Goal: Transaction & Acquisition: Purchase product/service

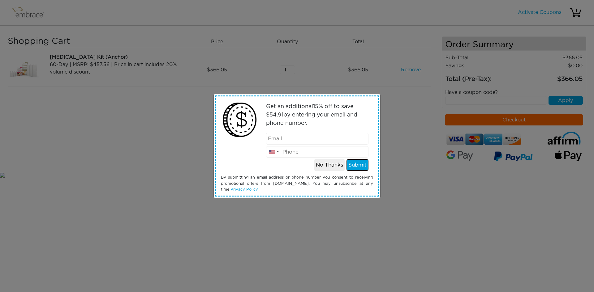
click at [357, 164] on button "Submit" at bounding box center [358, 165] width 22 height 12
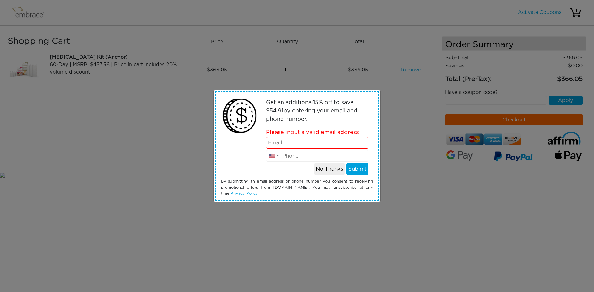
click at [284, 143] on input "email" at bounding box center [317, 143] width 103 height 12
type input "[EMAIL_ADDRESS][DOMAIN_NAME]"
click at [356, 168] on button "Submit" at bounding box center [358, 169] width 22 height 12
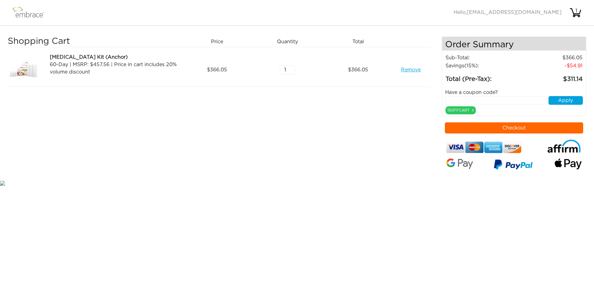
click at [479, 102] on input "text" at bounding box center [496, 100] width 102 height 9
click at [564, 99] on button "Apply" at bounding box center [566, 100] width 34 height 9
click at [473, 100] on input "text" at bounding box center [496, 100] width 102 height 9
type input "15OFFCART"
click at [573, 99] on button "Apply" at bounding box center [566, 100] width 34 height 9
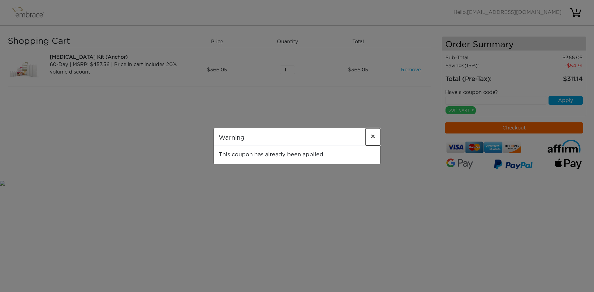
click at [373, 135] on span "×" at bounding box center [373, 136] width 5 height 7
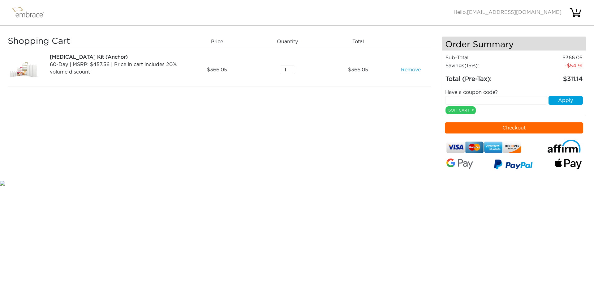
click at [494, 128] on button "Checkout" at bounding box center [514, 128] width 139 height 11
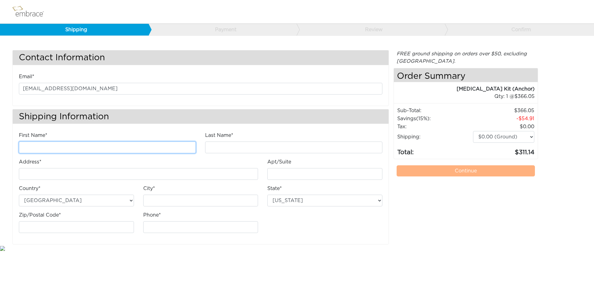
click at [43, 149] on input "First Name*" at bounding box center [107, 148] width 177 height 12
type input "[PERSON_NAME]"
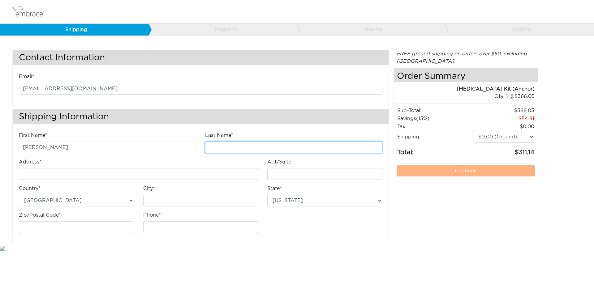
click at [217, 148] on input "Last Name*" at bounding box center [293, 148] width 177 height 12
type input "Ferraguti"
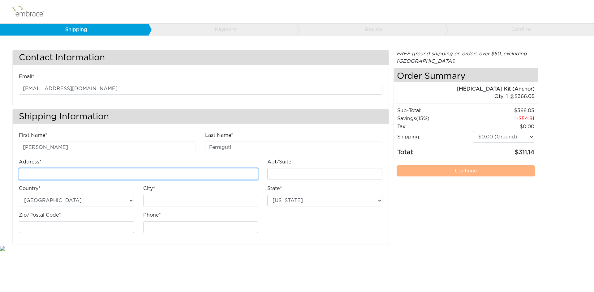
click at [64, 175] on input "Address*" at bounding box center [138, 174] width 239 height 12
type input "7045 E. Wilshire Dr."
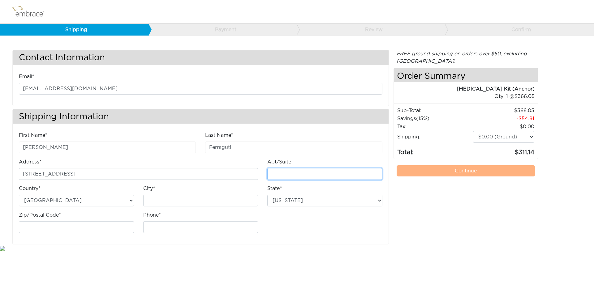
type input "#4"
type input "Scottsdale"
select select "AZ"
type input "85257"
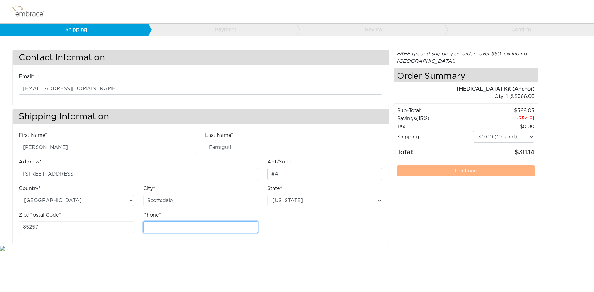
click at [153, 228] on input "Phone*" at bounding box center [200, 228] width 115 height 12
type input "4806506123"
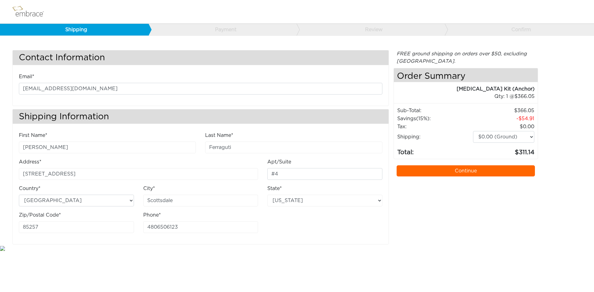
click at [449, 172] on link "Continue" at bounding box center [466, 171] width 139 height 11
click at [502, 168] on link "Continue" at bounding box center [466, 171] width 139 height 11
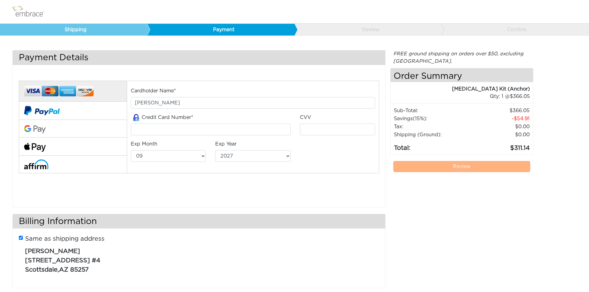
select select "9"
select select "2027"
click at [142, 129] on input "tel" at bounding box center [211, 130] width 160 height 12
type input "5424180426456023"
click at [304, 133] on input "tel" at bounding box center [337, 130] width 75 height 12
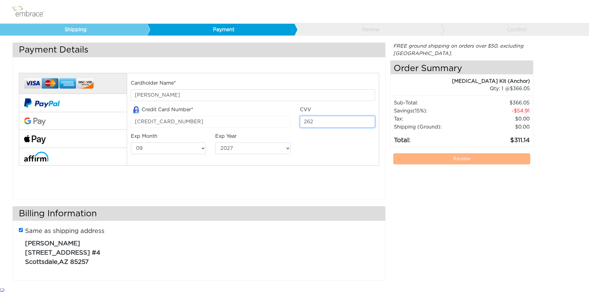
scroll to position [10, 0]
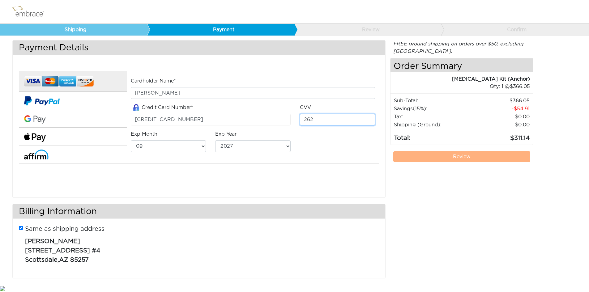
type input "262"
click at [443, 160] on link "Review" at bounding box center [462, 156] width 137 height 11
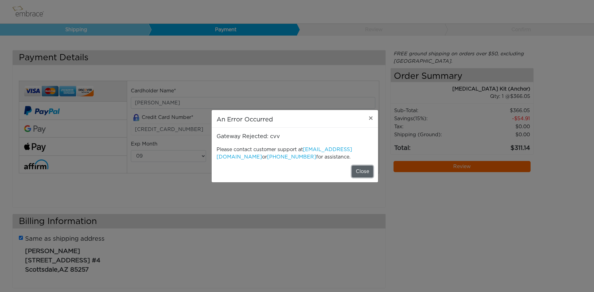
click at [360, 169] on button "Close" at bounding box center [362, 172] width 21 height 12
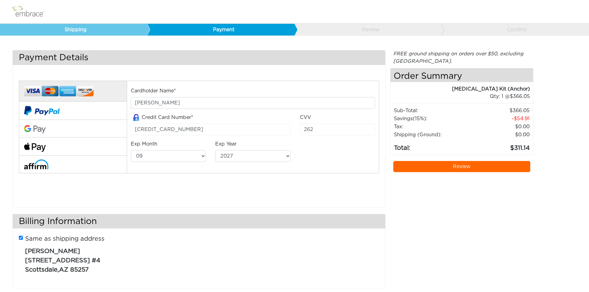
click at [462, 166] on link "Review" at bounding box center [462, 166] width 137 height 11
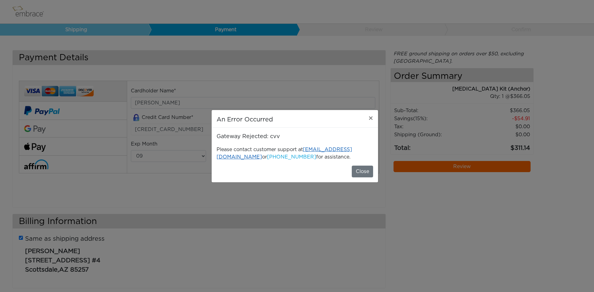
click at [336, 148] on link "support@neodynebio.com" at bounding box center [285, 153] width 136 height 12
click at [395, 232] on div "An Error Occurred × Gateway Rejected: cvv Please contact customer support at su…" at bounding box center [297, 146] width 594 height 292
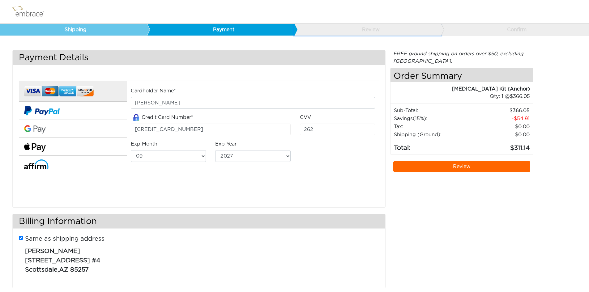
click at [382, 28] on link "Review" at bounding box center [367, 30] width 147 height 12
click at [469, 163] on link "Review" at bounding box center [462, 166] width 137 height 11
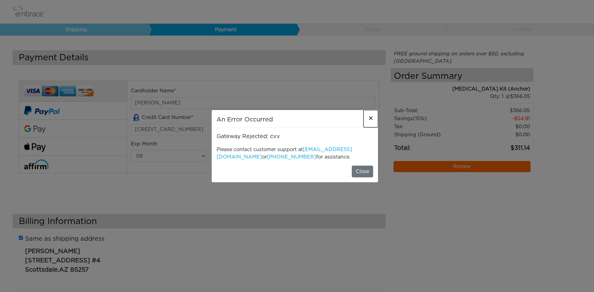
click at [369, 118] on span "×" at bounding box center [371, 118] width 5 height 7
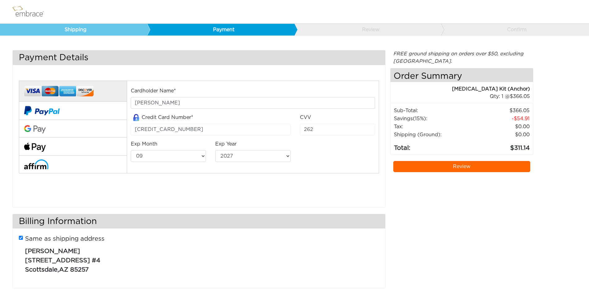
scroll to position [10, 0]
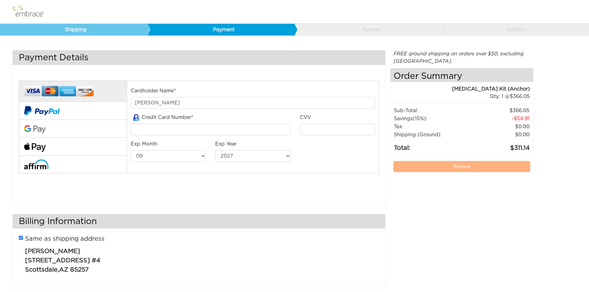
select select "9"
select select "2027"
click at [195, 131] on input "tel" at bounding box center [211, 130] width 160 height 12
type input "[CREDIT_CARD_NUMBER]"
select select "2"
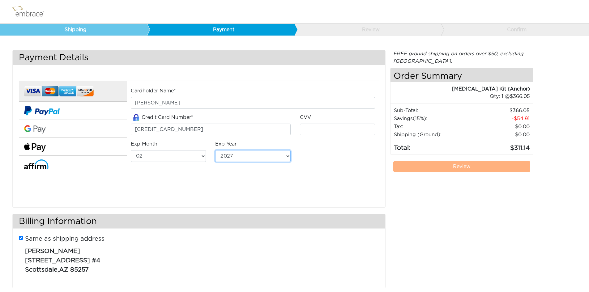
select select "2029"
click at [317, 132] on input "tel" at bounding box center [337, 130] width 75 height 12
type input "262"
click at [460, 169] on link "Review" at bounding box center [462, 166] width 137 height 11
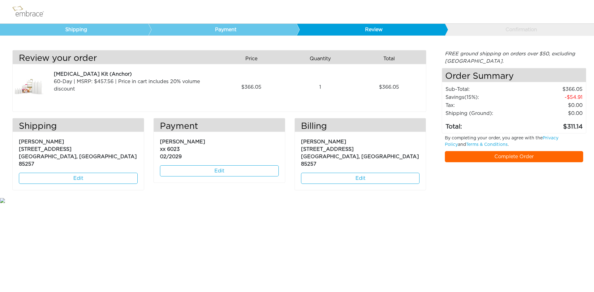
click at [510, 155] on link "Complete Order" at bounding box center [514, 156] width 139 height 11
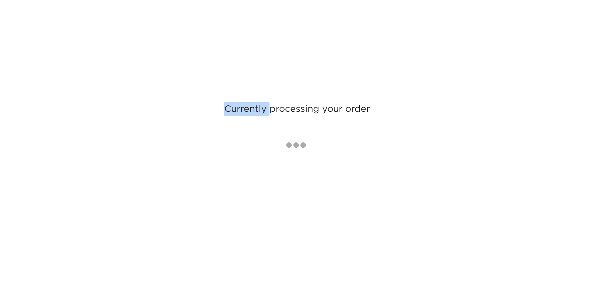
click at [510, 155] on div "Currently processing your order" at bounding box center [297, 146] width 594 height 292
